Goal: Task Accomplishment & Management: Use online tool/utility

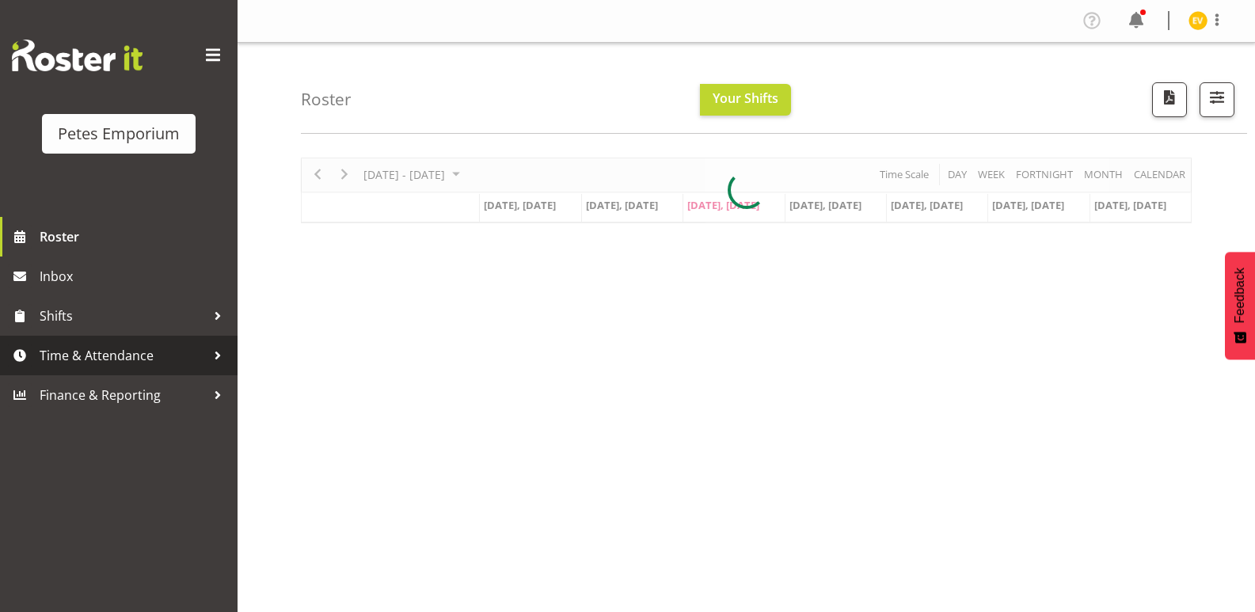
click at [173, 353] on span "Time & Attendance" at bounding box center [123, 356] width 166 height 24
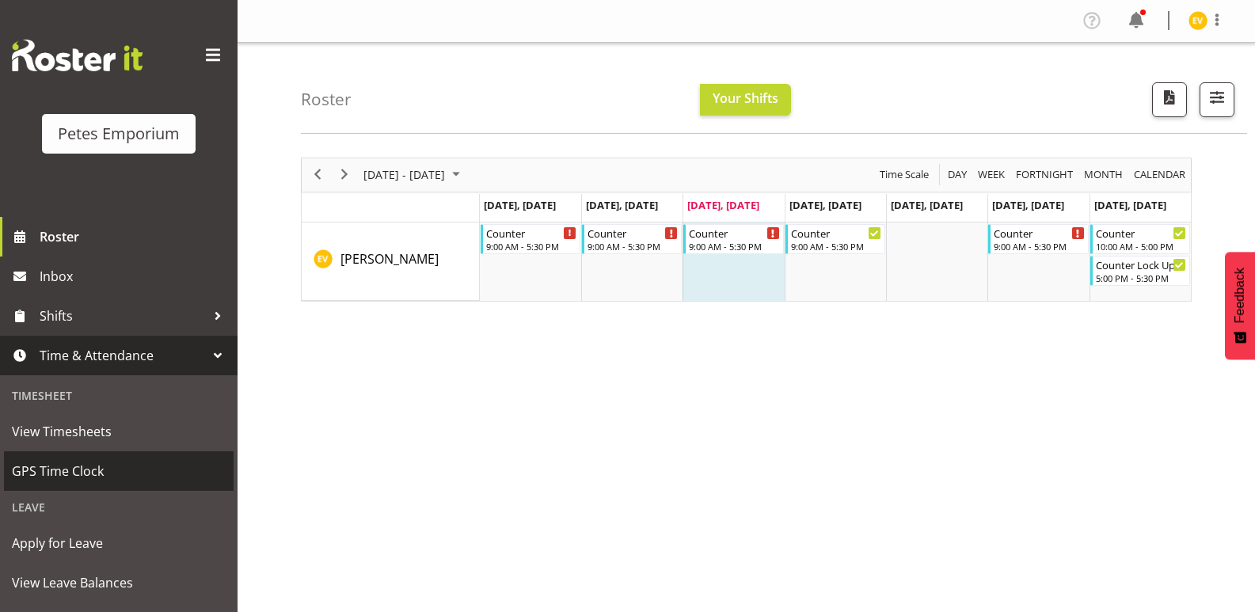
click at [174, 468] on span "GPS Time Clock" at bounding box center [119, 471] width 214 height 24
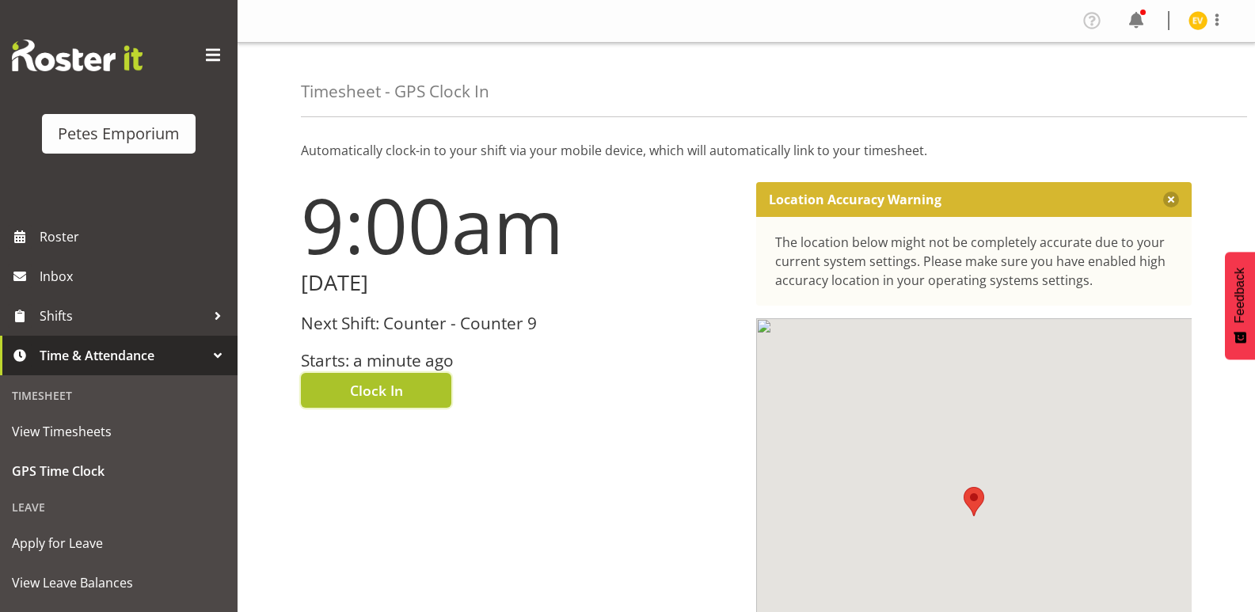
click at [402, 398] on span "Clock In" at bounding box center [376, 390] width 53 height 21
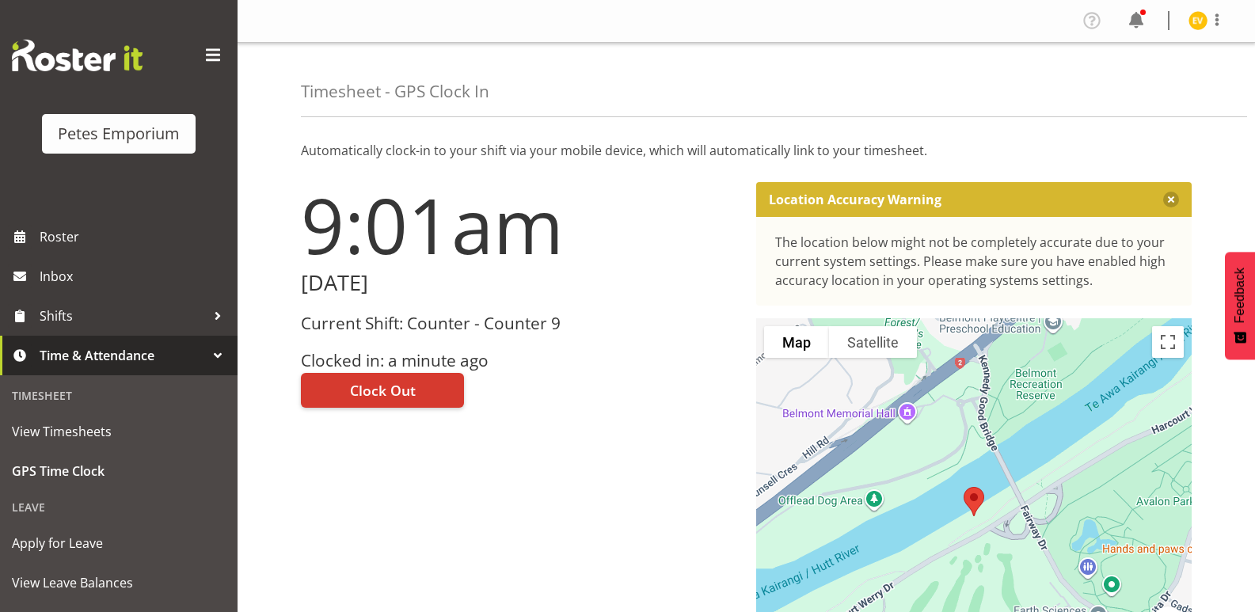
click at [1189, 29] on figure at bounding box center [1197, 20] width 19 height 19
click at [1165, 82] on link "Log Out" at bounding box center [1150, 83] width 152 height 29
